Goal: Participate in discussion

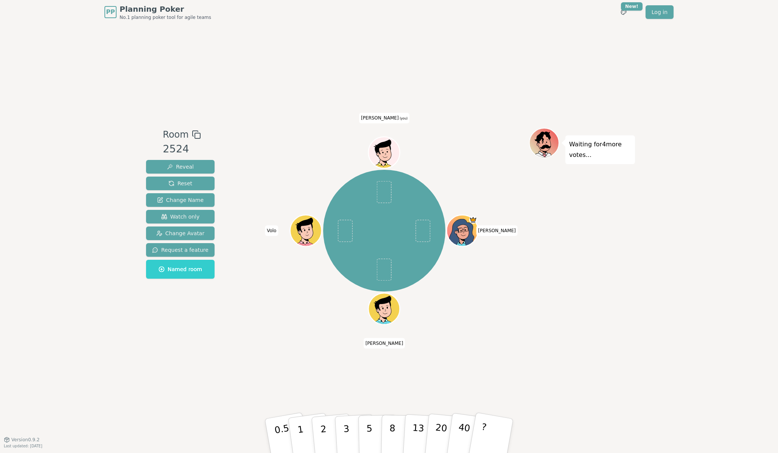
click at [585, 330] on div "Waiting for 4 more votes..." at bounding box center [582, 232] width 106 height 208
click at [626, 298] on div "Waiting for 4 more votes..." at bounding box center [582, 232] width 106 height 208
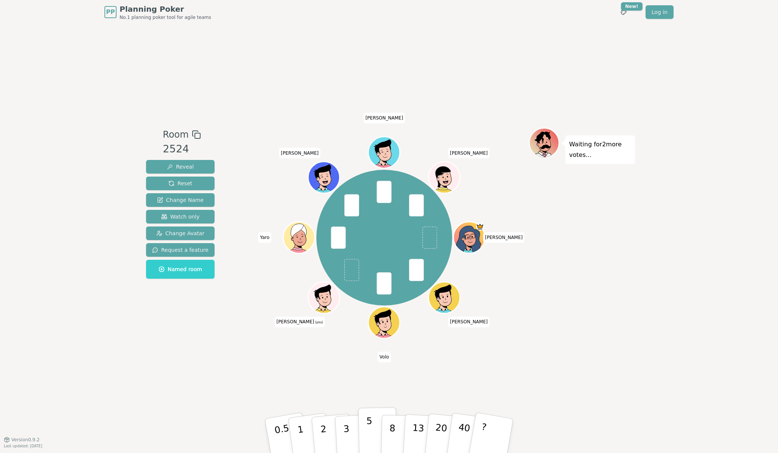
click at [373, 437] on button "5" at bounding box center [377, 436] width 39 height 58
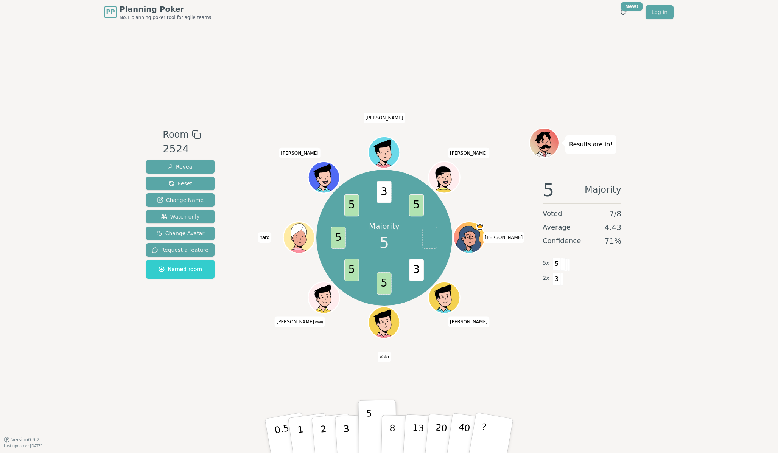
click at [564, 382] on div "Room 2524 Reveal Reset Change Name Watch only Change Avatar Request a feature N…" at bounding box center [389, 231] width 492 height 415
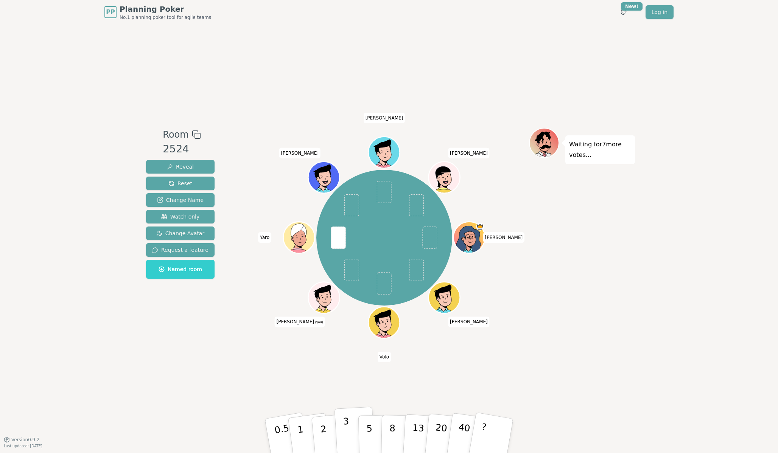
click at [346, 436] on p "3" at bounding box center [347, 436] width 8 height 41
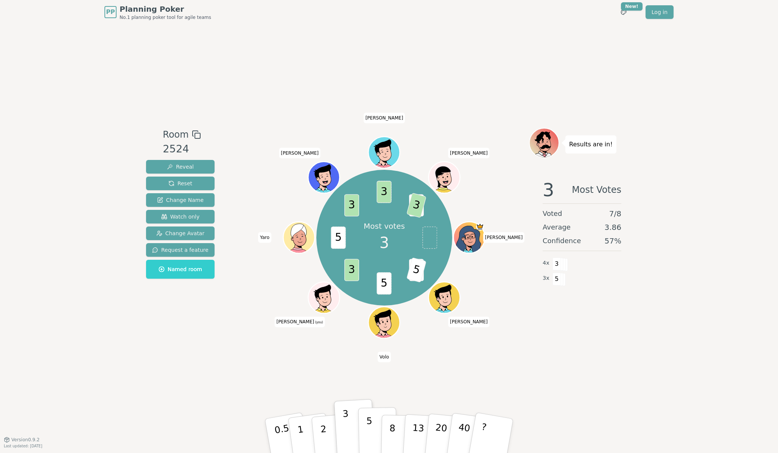
click at [378, 434] on button "5" at bounding box center [377, 436] width 39 height 58
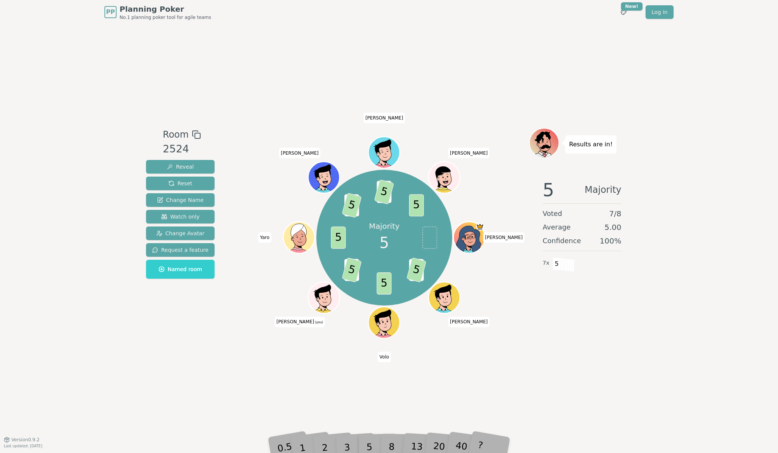
drag, startPoint x: 258, startPoint y: 326, endPoint x: 255, endPoint y: 317, distance: 10.1
click at [258, 326] on div "Majority 5 3 5 5 3 5 5 3 5 3 5 5 [PERSON_NAME] [PERSON_NAME] (you) [PERSON_NAME…" at bounding box center [383, 237] width 289 height 193
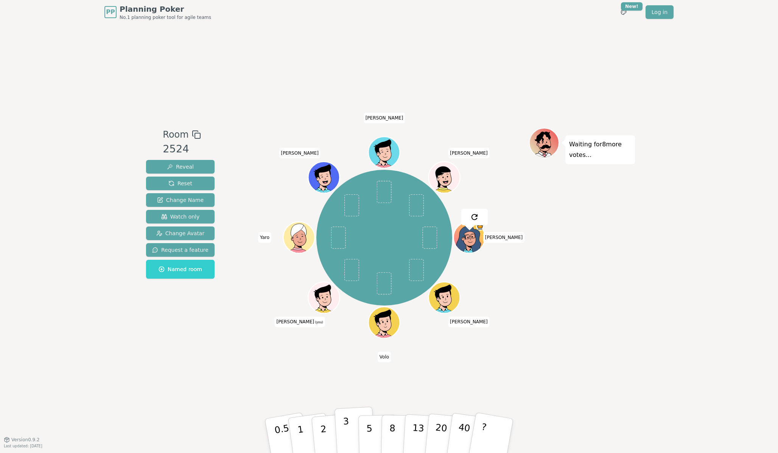
click at [352, 428] on button "3" at bounding box center [354, 436] width 41 height 59
click at [349, 432] on button "3" at bounding box center [354, 436] width 41 height 59
click at [371, 428] on p "5" at bounding box center [369, 436] width 6 height 41
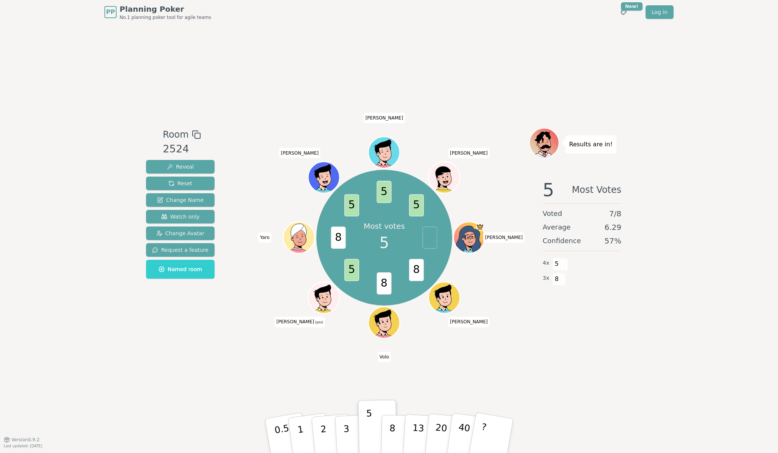
click at [581, 388] on div "Room 2524 Reveal Reset Change Name Watch only Change Avatar Request a feature N…" at bounding box center [389, 231] width 492 height 415
click at [757, 425] on div "PP Planning Poker No.1 planning poker tool for agile teams Toggle theme New! Lo…" at bounding box center [389, 226] width 778 height 453
click at [392, 441] on p "8" at bounding box center [392, 435] width 6 height 41
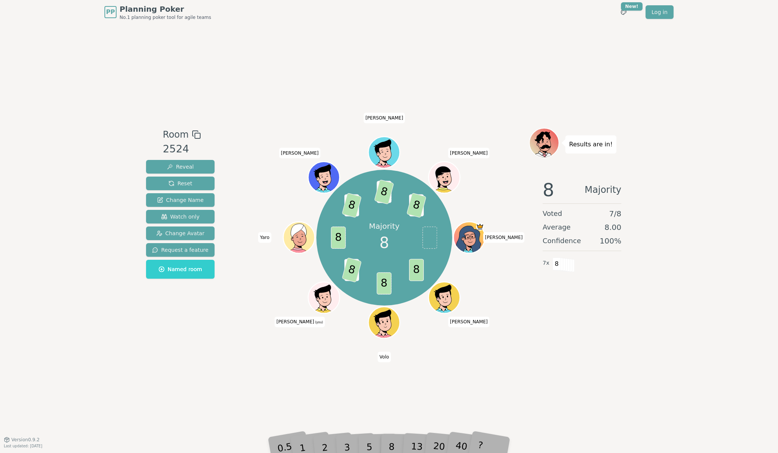
click at [735, 91] on div "PP Planning Poker No.1 planning poker tool for agile teams Toggle theme New! Lo…" at bounding box center [389, 226] width 778 height 453
